Goal: Information Seeking & Learning: Learn about a topic

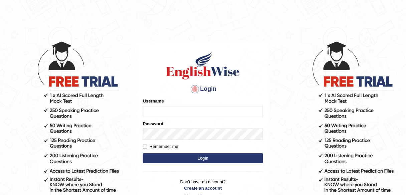
type input "Chefgokul"
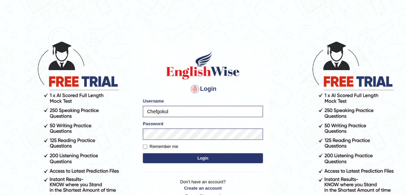
click at [177, 159] on button "Login" at bounding box center [203, 158] width 120 height 10
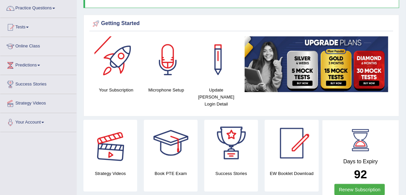
scroll to position [80, 0]
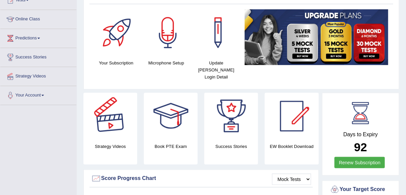
click at [116, 119] on div at bounding box center [110, 116] width 47 height 47
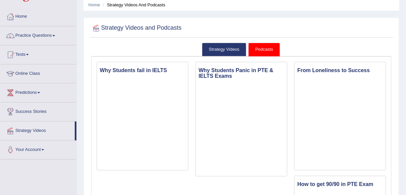
scroll to position [53, 0]
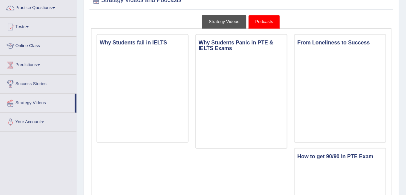
click at [229, 19] on link "Strategy Videos" at bounding box center [224, 22] width 45 height 14
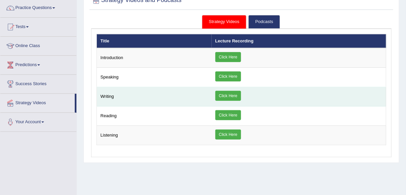
click at [231, 97] on link "Click Here" at bounding box center [228, 96] width 26 height 10
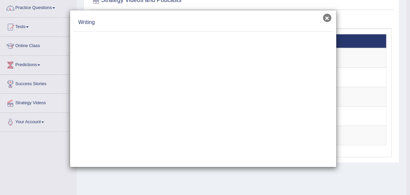
click at [323, 17] on button "×" at bounding box center [327, 18] width 8 height 8
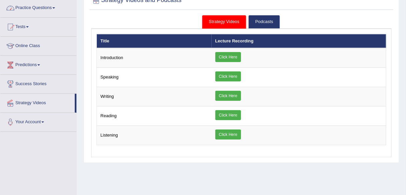
click at [41, 5] on link "Practice Questions" at bounding box center [38, 7] width 76 height 17
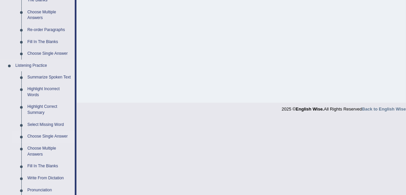
scroll to position [240, 0]
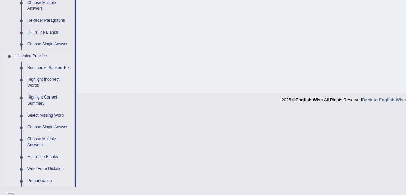
click at [45, 167] on link "Write From Dictation" at bounding box center [49, 169] width 50 height 12
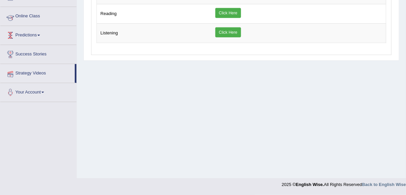
scroll to position [109, 0]
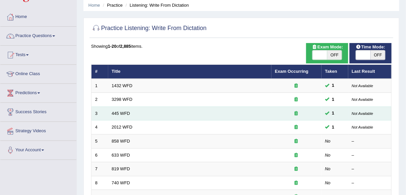
scroll to position [27, 0]
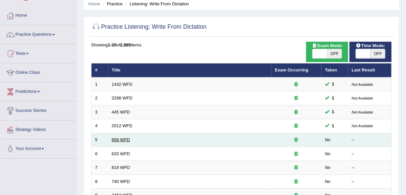
click at [116, 138] on link "858 WFD" at bounding box center [121, 139] width 18 height 5
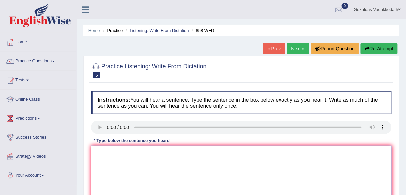
click at [117, 162] on textarea at bounding box center [241, 178] width 300 height 65
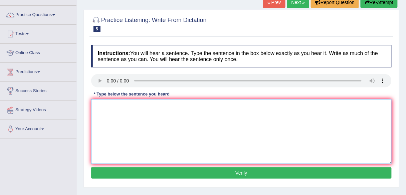
scroll to position [53, 0]
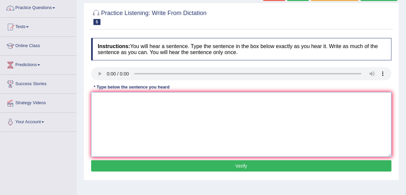
click at [148, 112] on textarea at bounding box center [241, 124] width 300 height 65
click at [126, 116] on textarea at bounding box center [241, 124] width 300 height 65
type textarea "t"
type textarea "The year ,ship of historians"
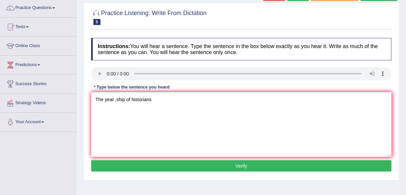
click at [167, 166] on button "Verify" at bounding box center [241, 165] width 300 height 11
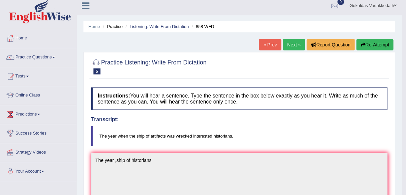
scroll to position [0, 0]
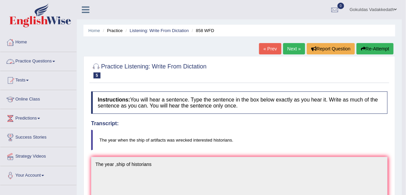
click at [44, 60] on link "Practice Questions" at bounding box center [38, 60] width 76 height 17
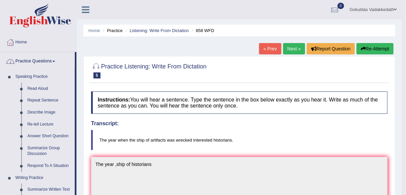
click at [37, 63] on link "Practice Questions" at bounding box center [37, 60] width 74 height 17
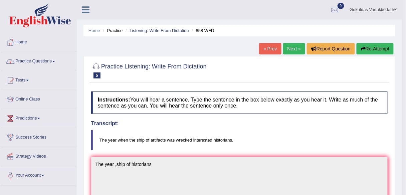
click at [34, 61] on link "Practice Questions" at bounding box center [38, 60] width 76 height 17
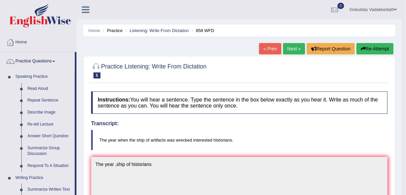
click at [21, 43] on link "Home" at bounding box center [38, 41] width 76 height 17
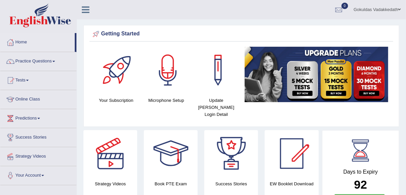
click at [26, 60] on link "Practice Questions" at bounding box center [38, 60] width 76 height 17
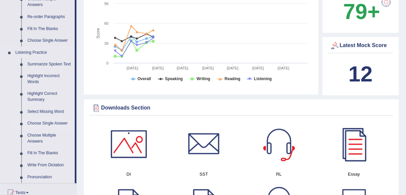
scroll to position [267, 0]
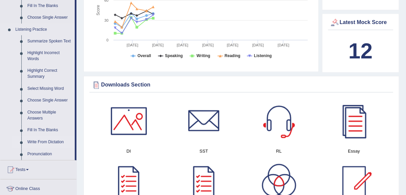
click at [41, 141] on link "Write From Dictation" at bounding box center [49, 143] width 50 height 12
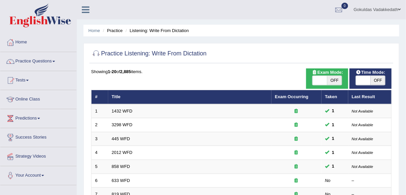
click at [316, 76] on span at bounding box center [319, 80] width 15 height 9
click at [317, 80] on span at bounding box center [319, 80] width 15 height 9
checkbox input "true"
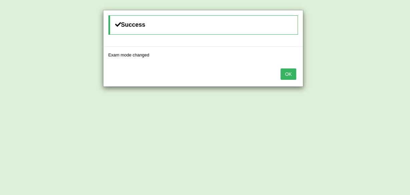
click at [285, 72] on button "OK" at bounding box center [288, 73] width 15 height 11
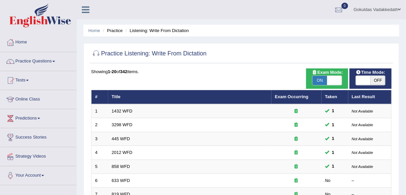
click at [360, 78] on span at bounding box center [363, 80] width 15 height 9
checkbox input "true"
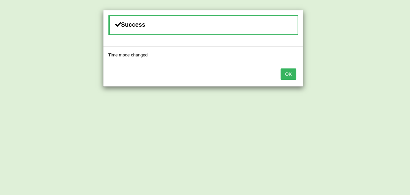
click at [282, 72] on button "OK" at bounding box center [288, 73] width 15 height 11
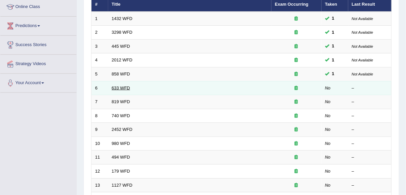
scroll to position [91, 0]
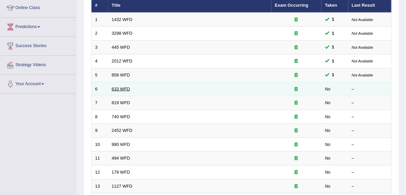
click at [122, 86] on link "633 WFD" at bounding box center [121, 88] width 18 height 5
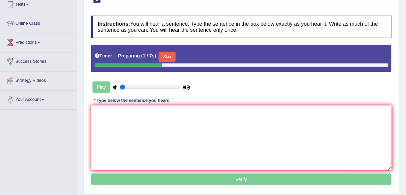
scroll to position [107, 0]
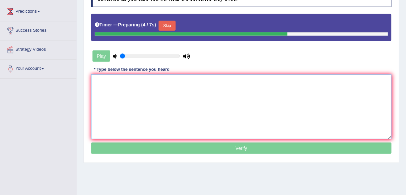
click at [114, 88] on textarea at bounding box center [241, 106] width 300 height 65
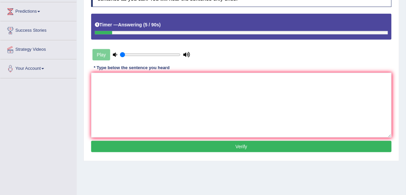
click at [248, 161] on div "Home Practice Listening: Write From Dictation 633 WFD « Prev Next » Report Ques…" at bounding box center [241, 60] width 329 height 334
click at [99, 55] on div "Play" at bounding box center [141, 54] width 100 height 17
click at [116, 98] on textarea at bounding box center [241, 105] width 300 height 65
click at [137, 54] on input "range" at bounding box center [150, 54] width 61 height 5
click at [151, 53] on input "range" at bounding box center [150, 54] width 61 height 5
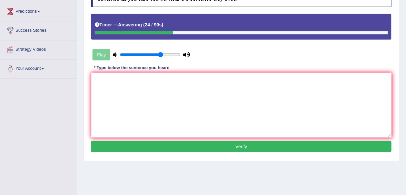
click at [161, 54] on input "range" at bounding box center [150, 54] width 61 height 5
click at [174, 53] on input "range" at bounding box center [150, 54] width 61 height 5
click at [177, 54] on input "range" at bounding box center [150, 54] width 61 height 5
type input "1"
click at [178, 54] on input "range" at bounding box center [150, 54] width 61 height 5
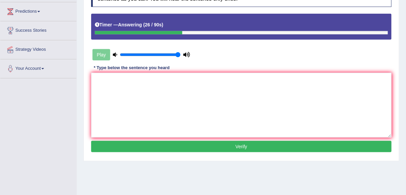
click at [103, 55] on div "Play" at bounding box center [141, 54] width 100 height 17
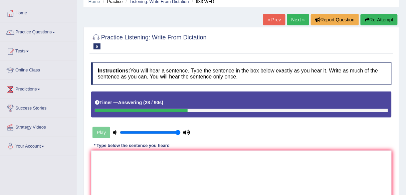
scroll to position [0, 0]
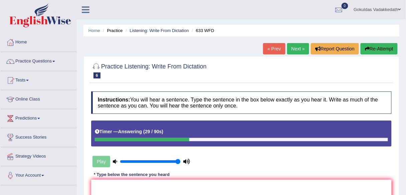
click at [375, 49] on button "Re-Attempt" at bounding box center [379, 48] width 37 height 11
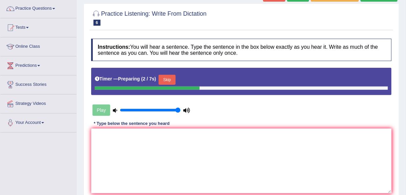
scroll to position [53, 0]
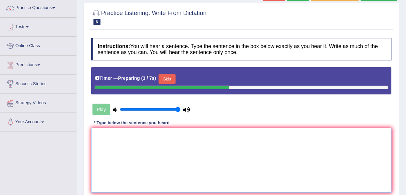
click at [129, 158] on textarea at bounding box center [241, 160] width 300 height 65
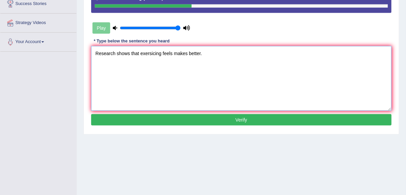
scroll to position [156, 0]
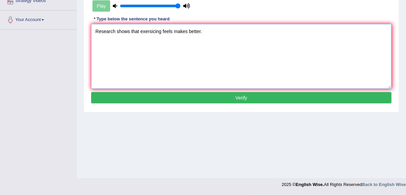
type textarea "Research shows that exersicing feels makes better."
click at [231, 99] on button "Verify" at bounding box center [241, 97] width 300 height 11
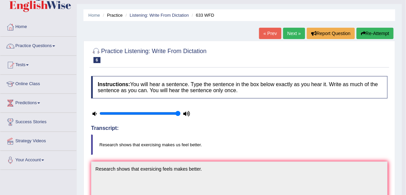
scroll to position [15, 0]
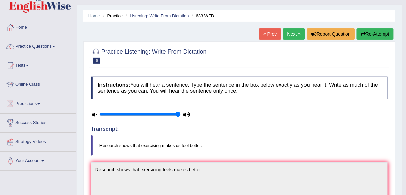
click at [292, 33] on link "Next »" at bounding box center [294, 33] width 22 height 11
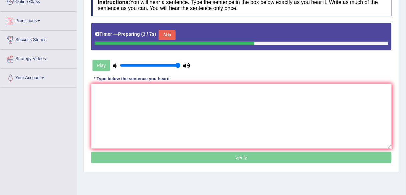
scroll to position [107, 0]
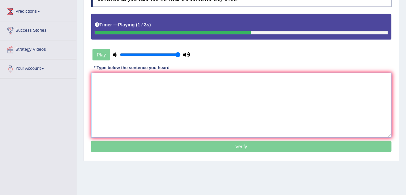
click at [135, 108] on textarea at bounding box center [241, 105] width 300 height 65
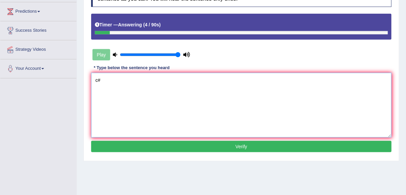
type textarea "c"
type textarea "Continue throughout in their life."
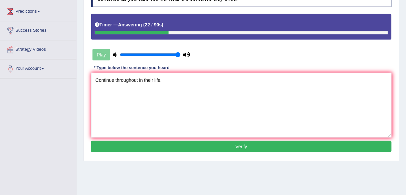
click at [170, 151] on div "Instructions: You will hear a sentence. Type the sentence in the box below exac…" at bounding box center [241, 69] width 304 height 176
click at [167, 147] on button "Verify" at bounding box center [241, 146] width 300 height 11
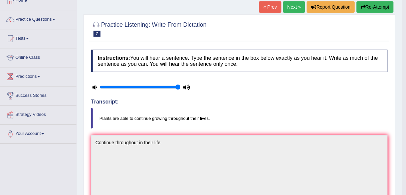
scroll to position [41, 0]
click at [292, 8] on link "Next »" at bounding box center [294, 7] width 22 height 11
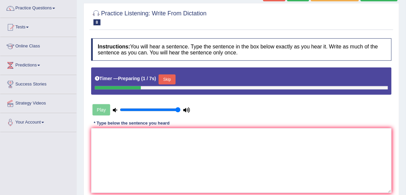
scroll to position [53, 0]
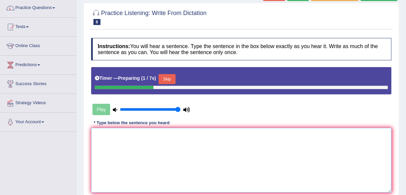
click at [145, 144] on textarea at bounding box center [241, 160] width 300 height 65
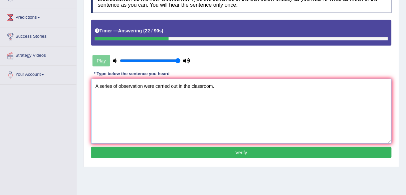
scroll to position [107, 0]
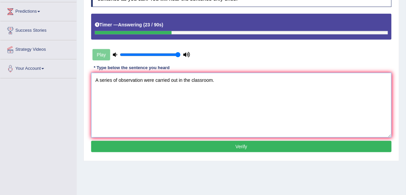
type textarea "A series of observation were carried out in the classroom."
click at [191, 147] on button "Verify" at bounding box center [241, 146] width 300 height 11
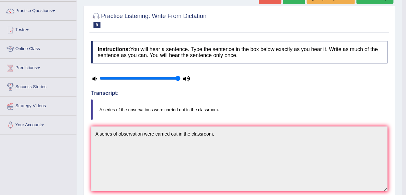
scroll to position [41, 0]
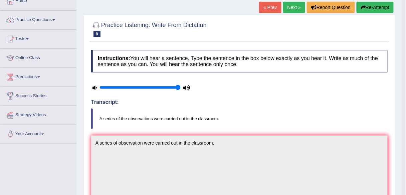
click at [294, 5] on link "Next »" at bounding box center [294, 7] width 22 height 11
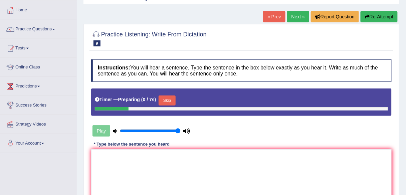
scroll to position [53, 0]
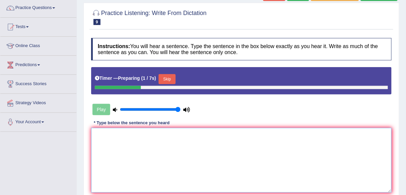
click at [143, 143] on textarea at bounding box center [241, 160] width 300 height 65
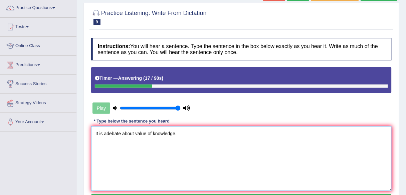
drag, startPoint x: 105, startPoint y: 133, endPoint x: 109, endPoint y: 135, distance: 3.9
click at [106, 134] on textarea "It is adebate about value of knowledge." at bounding box center [241, 158] width 300 height 65
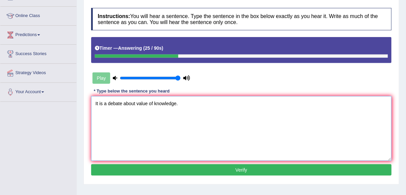
scroll to position [107, 0]
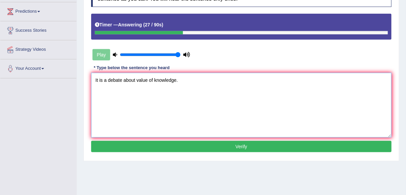
type textarea "It is a debate about value of knowledge."
click at [165, 145] on button "Verify" at bounding box center [241, 146] width 300 height 11
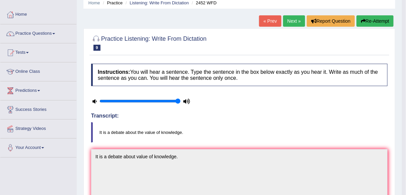
scroll to position [15, 0]
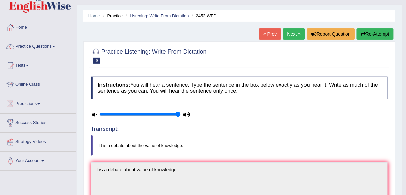
click at [290, 36] on link "Next »" at bounding box center [294, 33] width 22 height 11
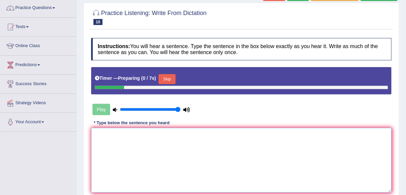
click at [144, 144] on textarea at bounding box center [241, 160] width 300 height 65
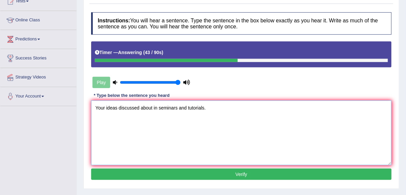
scroll to position [107, 0]
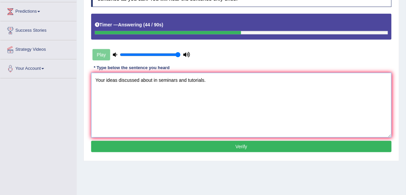
type textarea "Your ideas discussed about in seminars and tutorials."
click at [163, 144] on button "Verify" at bounding box center [241, 146] width 300 height 11
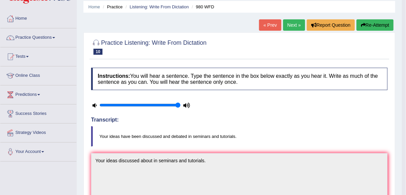
scroll to position [0, 0]
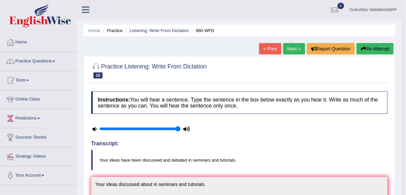
click at [292, 47] on link "Next »" at bounding box center [294, 48] width 22 height 11
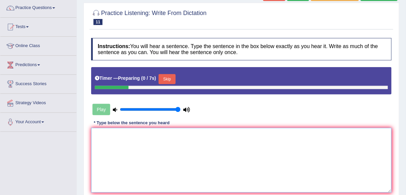
drag, startPoint x: 143, startPoint y: 139, endPoint x: 147, endPoint y: 138, distance: 3.4
click at [142, 140] on textarea at bounding box center [241, 160] width 300 height 65
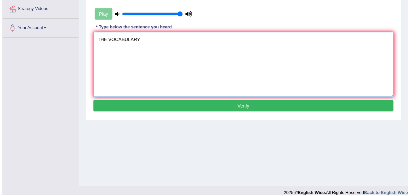
scroll to position [156, 0]
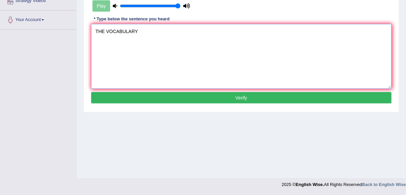
type textarea "THE VOCABULARY"
click at [218, 108] on div "Practice Listening: Write From Dictation 11 494 WFD Instructions: You will hear…" at bounding box center [241, 7] width 316 height 212
click at [217, 101] on button "Verify" at bounding box center [241, 97] width 300 height 11
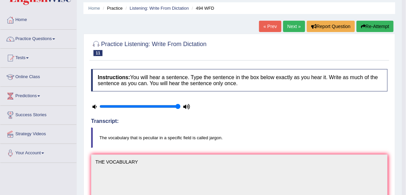
scroll to position [0, 0]
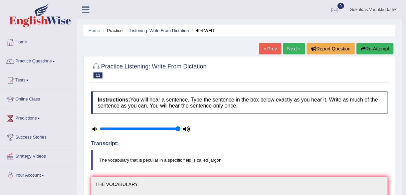
click at [291, 51] on link "Next »" at bounding box center [294, 48] width 22 height 11
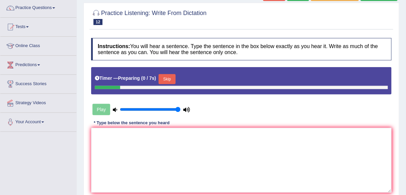
click at [143, 128] on div "Instructions: You will hear a sentence. Type the sentence in the box below exac…" at bounding box center [241, 124] width 304 height 178
click at [135, 139] on textarea at bounding box center [241, 160] width 300 height 65
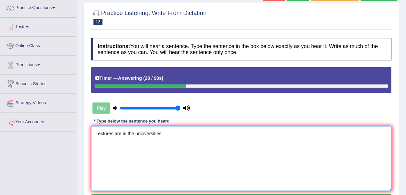
drag, startPoint x: 144, startPoint y: 134, endPoint x: 150, endPoint y: 137, distance: 7.2
click at [144, 134] on textarea "Lectures are in the unioversities." at bounding box center [241, 158] width 300 height 65
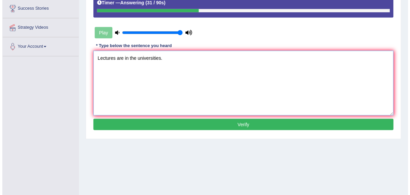
scroll to position [134, 0]
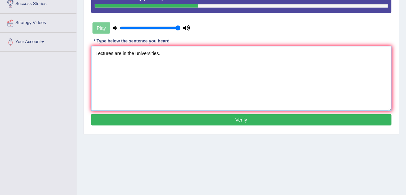
type textarea "Lectures are in the universities."
click at [180, 122] on button "Verify" at bounding box center [241, 119] width 300 height 11
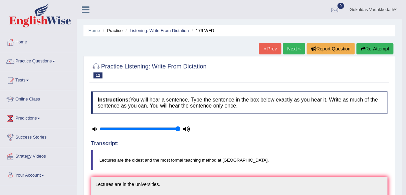
scroll to position [0, 0]
click at [297, 46] on link "Next »" at bounding box center [294, 48] width 22 height 11
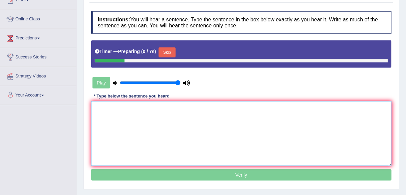
click at [140, 108] on textarea at bounding box center [241, 133] width 300 height 65
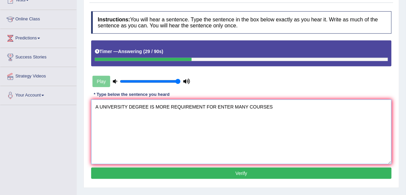
click at [128, 105] on textarea "A UNIVERSITY DEGREE IS MORE REQUIREMENT FOR ENTER MANY COURSES" at bounding box center [241, 131] width 300 height 65
click at [142, 105] on textarea "A university DEGREE IS MORE REQUIREMENT FOR ENTER MANY COURSES" at bounding box center [241, 131] width 300 height 65
click at [141, 106] on textarea "A university degree IS MORE REQUIREMENT FOR ENTER MANY COURSES" at bounding box center [241, 131] width 300 height 65
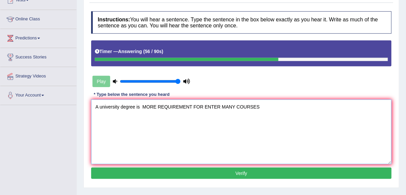
drag, startPoint x: 260, startPoint y: 104, endPoint x: 142, endPoint y: 104, distance: 118.8
click at [142, 104] on textarea "A university degree is MORE REQUIREMENT FOR ENTER MANY COURSES" at bounding box center [241, 131] width 300 height 65
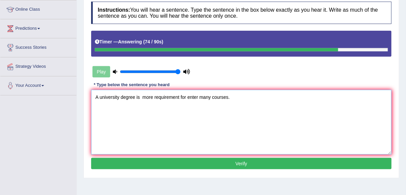
scroll to position [107, 0]
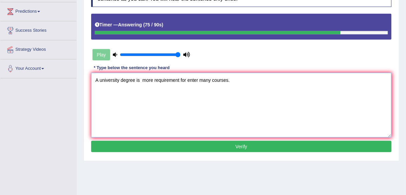
type textarea "A university degree is more requirement for enter many courses."
click at [201, 144] on button "Verify" at bounding box center [241, 146] width 300 height 11
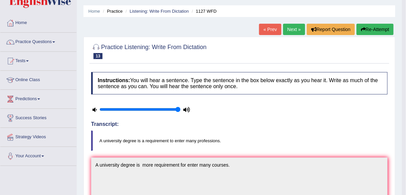
scroll to position [0, 0]
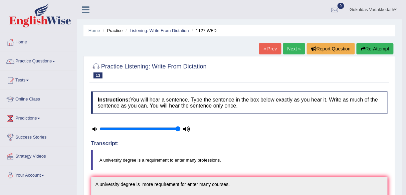
drag, startPoint x: 299, startPoint y: 45, endPoint x: 296, endPoint y: 48, distance: 4.5
click at [300, 45] on link "Next »" at bounding box center [294, 48] width 22 height 11
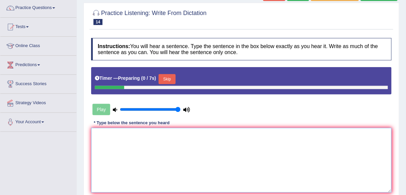
click at [120, 144] on textarea at bounding box center [241, 160] width 300 height 65
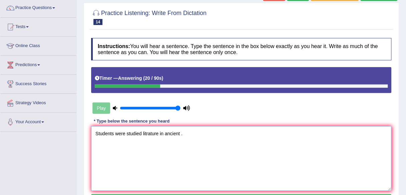
scroll to position [156, 0]
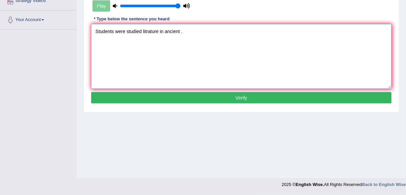
type textarea "Students were studied litrature in ancient ."
click at [200, 101] on button "Verify" at bounding box center [241, 97] width 300 height 11
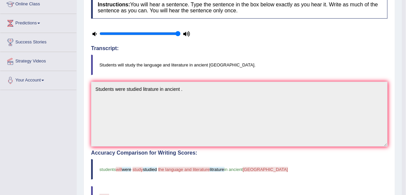
scroll to position [41, 0]
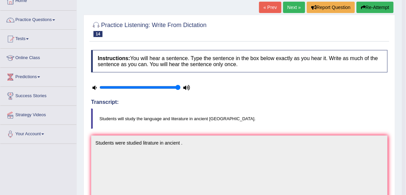
click at [290, 5] on link "Next »" at bounding box center [294, 7] width 22 height 11
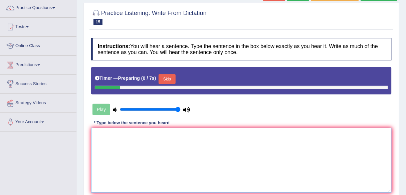
click at [120, 139] on textarea at bounding box center [241, 160] width 300 height 65
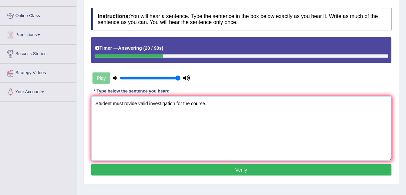
scroll to position [107, 0]
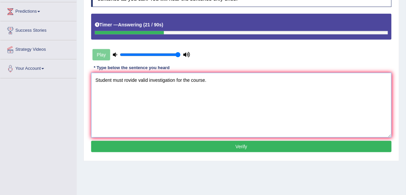
type textarea "Student must rovide valid investigation for the course."
click at [184, 150] on button "Verify" at bounding box center [241, 146] width 300 height 11
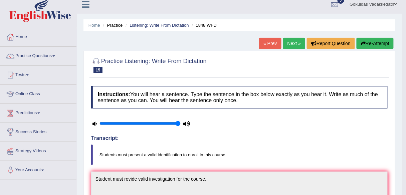
scroll to position [0, 0]
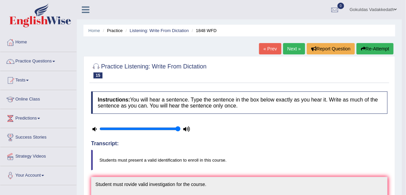
click at [288, 48] on link "Next »" at bounding box center [294, 48] width 22 height 11
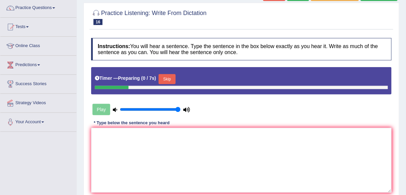
scroll to position [107, 0]
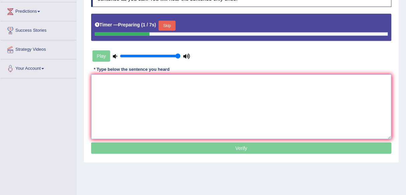
click at [126, 99] on textarea at bounding box center [241, 106] width 300 height 65
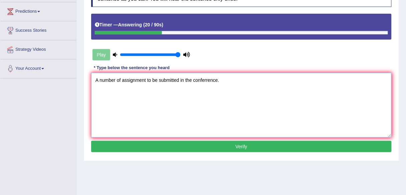
type textarea "A number of assignment to be submitted in the conferrence."
drag, startPoint x: 174, startPoint y: 145, endPoint x: 179, endPoint y: 145, distance: 4.4
click at [174, 145] on button "Verify" at bounding box center [241, 146] width 300 height 11
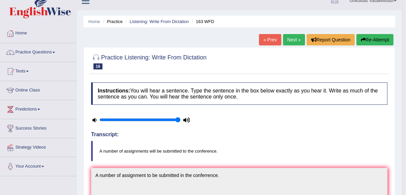
scroll to position [0, 0]
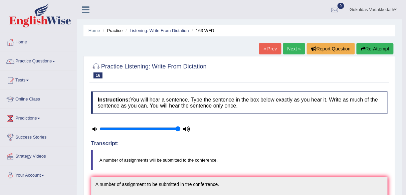
click at [291, 48] on link "Next »" at bounding box center [294, 48] width 22 height 11
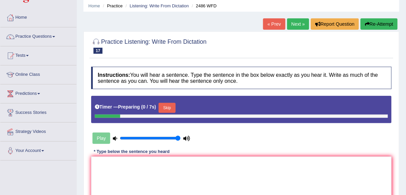
scroll to position [80, 0]
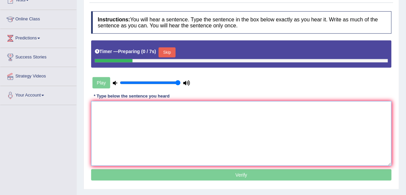
click at [156, 121] on textarea at bounding box center [241, 133] width 300 height 65
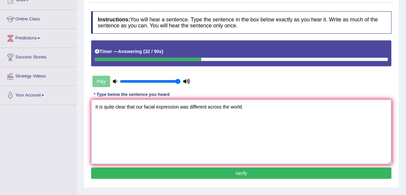
scroll to position [107, 0]
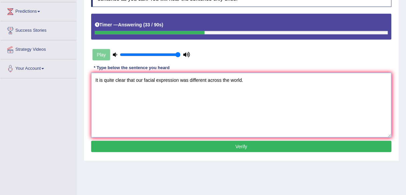
type textarea "It is quite clear that our facial expression was different across the world."
click at [206, 146] on button "Verify" at bounding box center [241, 146] width 300 height 11
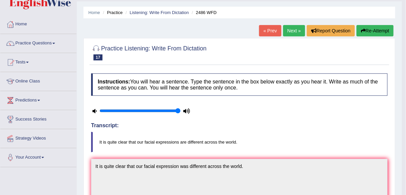
scroll to position [27, 0]
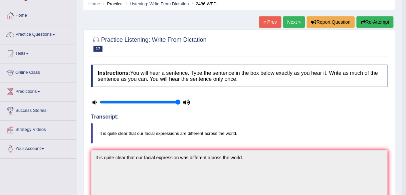
click at [289, 20] on link "Next »" at bounding box center [294, 21] width 22 height 11
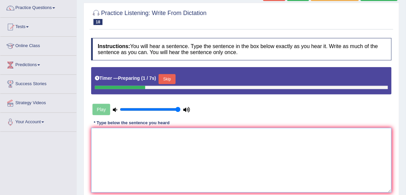
click at [140, 129] on textarea at bounding box center [241, 160] width 300 height 65
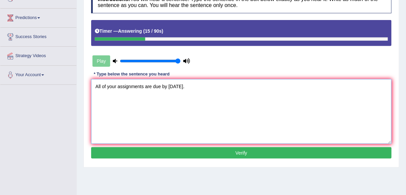
scroll to position [107, 0]
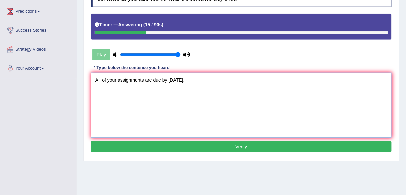
type textarea "All of your assignments are due by [DATE]."
click at [174, 141] on button "Verify" at bounding box center [241, 146] width 300 height 11
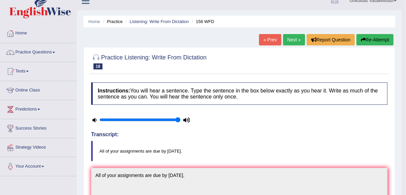
scroll to position [0, 0]
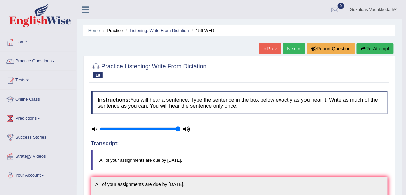
drag, startPoint x: 294, startPoint y: 51, endPoint x: 288, endPoint y: 57, distance: 8.3
click at [294, 52] on link "Next »" at bounding box center [294, 48] width 22 height 11
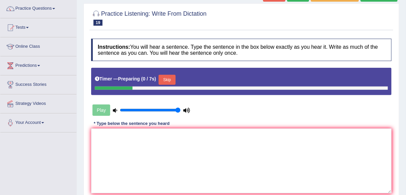
scroll to position [53, 0]
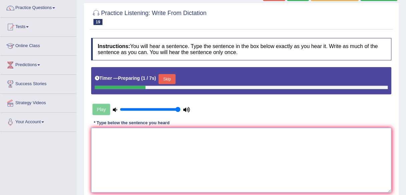
click at [165, 154] on textarea at bounding box center [241, 160] width 300 height 65
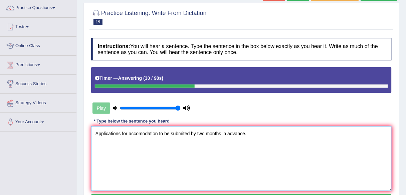
scroll to position [134, 0]
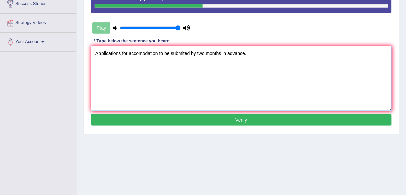
type textarea "Applications for accomodation to be submited by two months in advance."
click at [174, 122] on button "Verify" at bounding box center [241, 119] width 300 height 11
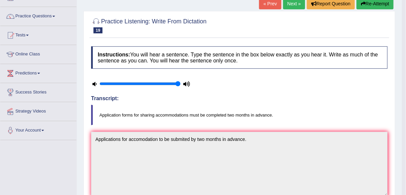
scroll to position [41, 0]
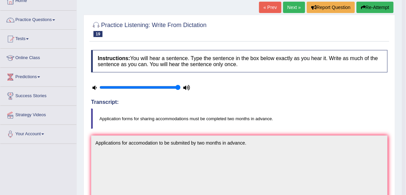
click at [289, 11] on link "Next »" at bounding box center [294, 7] width 22 height 11
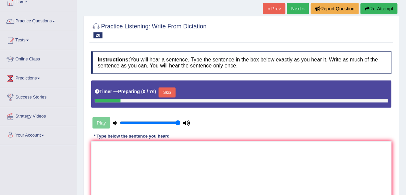
scroll to position [80, 0]
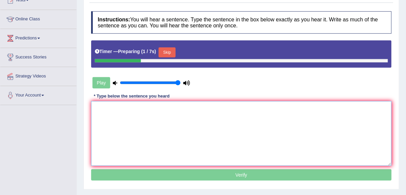
click at [141, 126] on textarea at bounding box center [241, 133] width 300 height 65
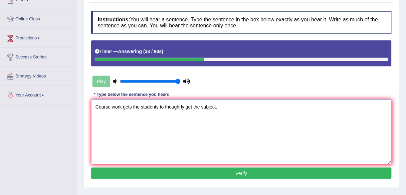
type textarea "Course work gets the students to thoughrly get the subject."
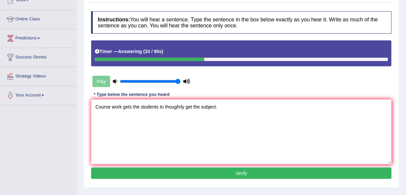
click at [148, 173] on button "Verify" at bounding box center [241, 173] width 300 height 11
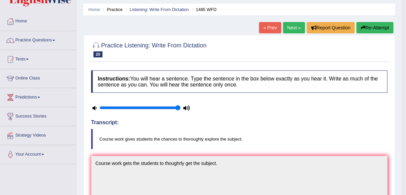
scroll to position [0, 0]
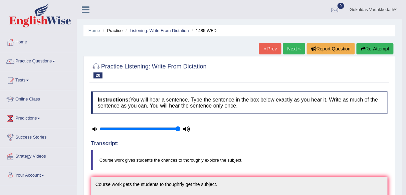
click at [289, 51] on link "Next »" at bounding box center [294, 48] width 22 height 11
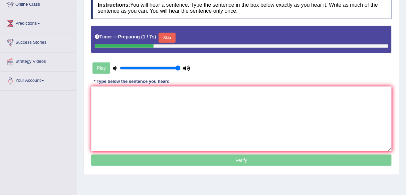
scroll to position [134, 0]
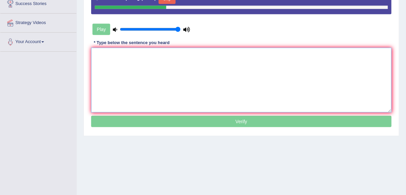
click at [164, 84] on textarea at bounding box center [241, 80] width 300 height 65
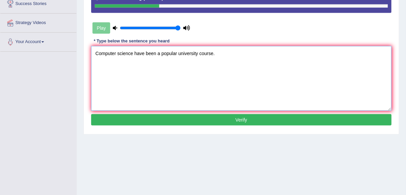
type textarea "Computer science have been a popular university course."
click at [185, 120] on button "Verify" at bounding box center [241, 119] width 300 height 11
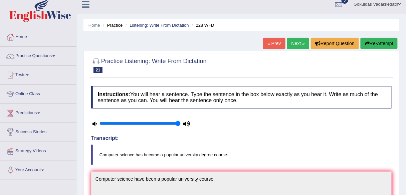
scroll to position [0, 0]
